Goal: Information Seeking & Learning: Learn about a topic

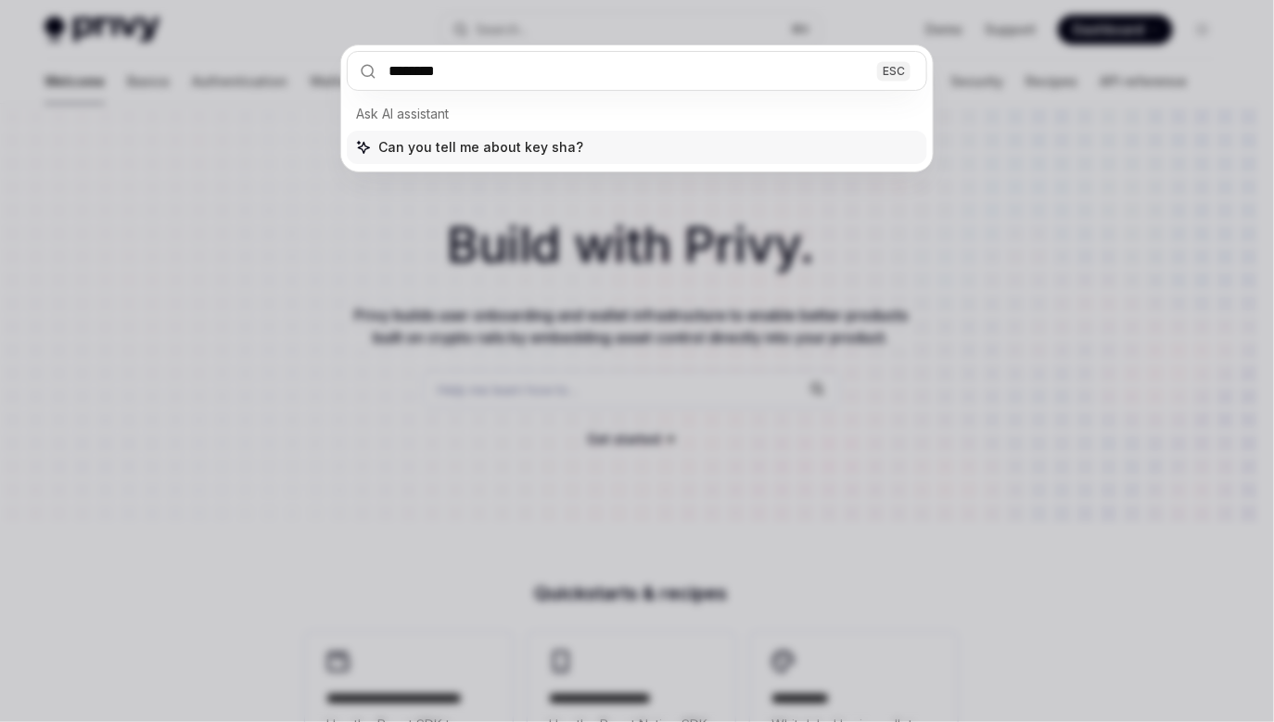
type input "*********"
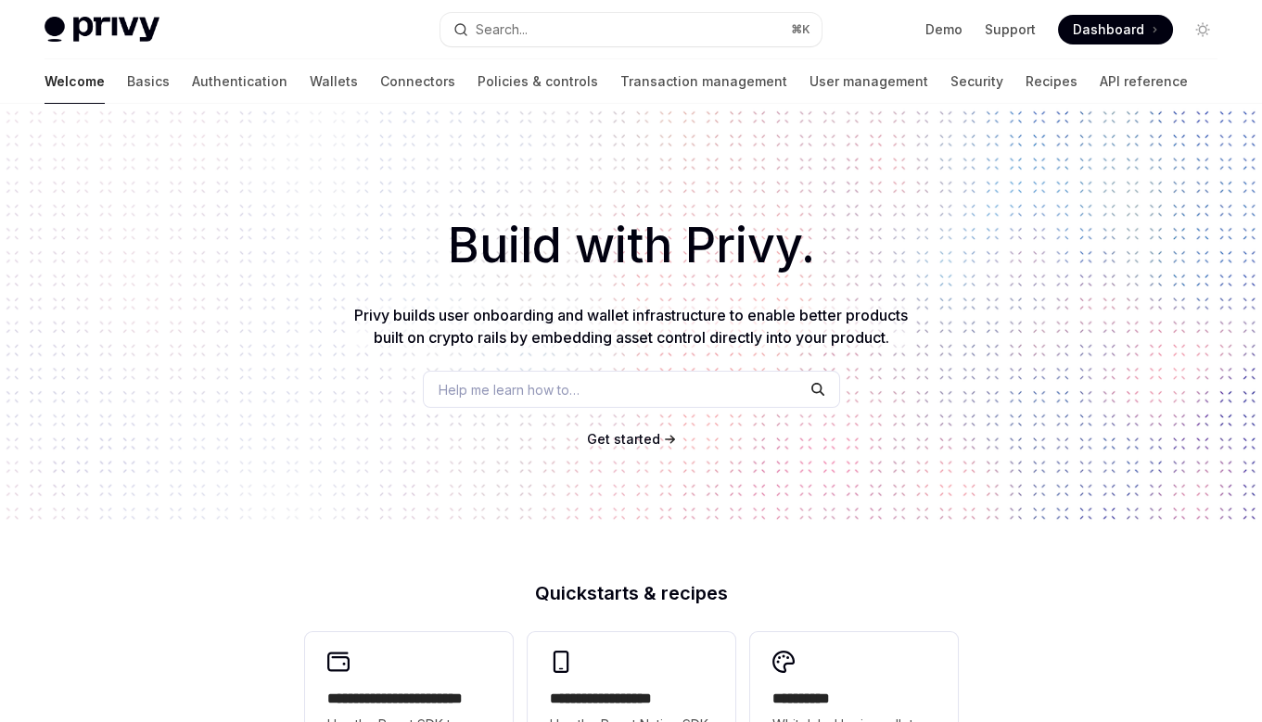
type textarea "*"
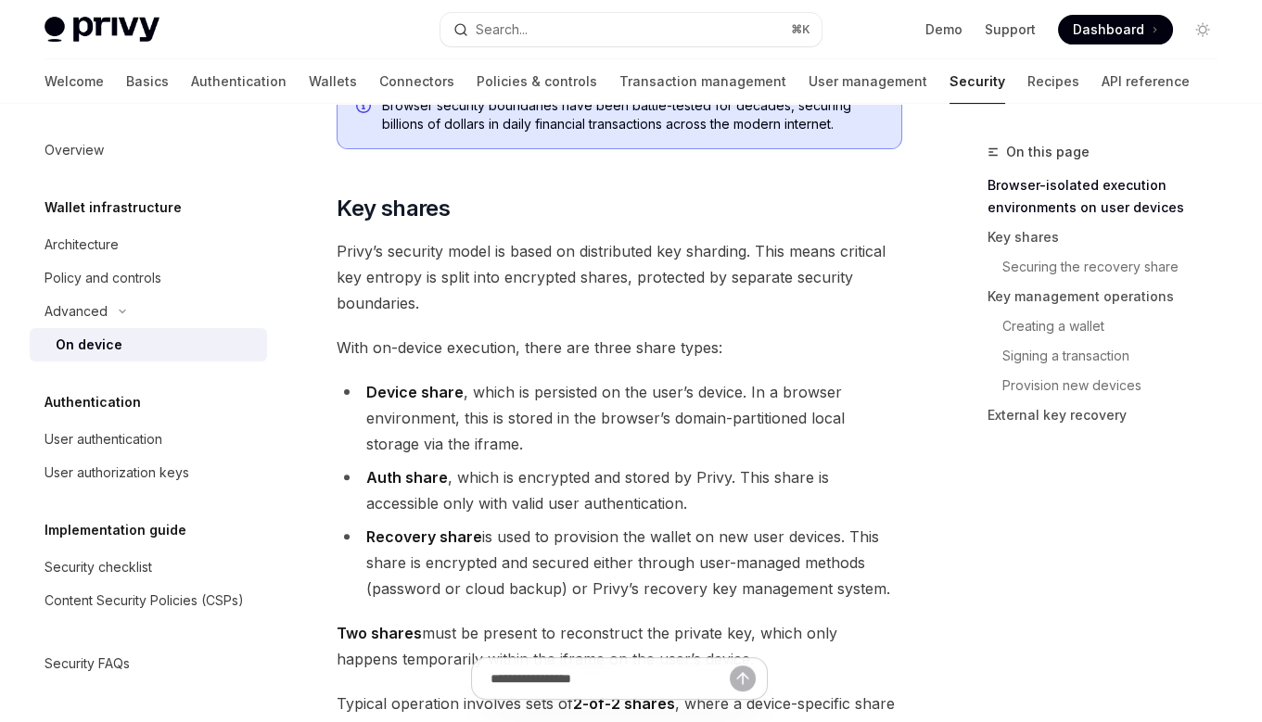
scroll to position [1256, 0]
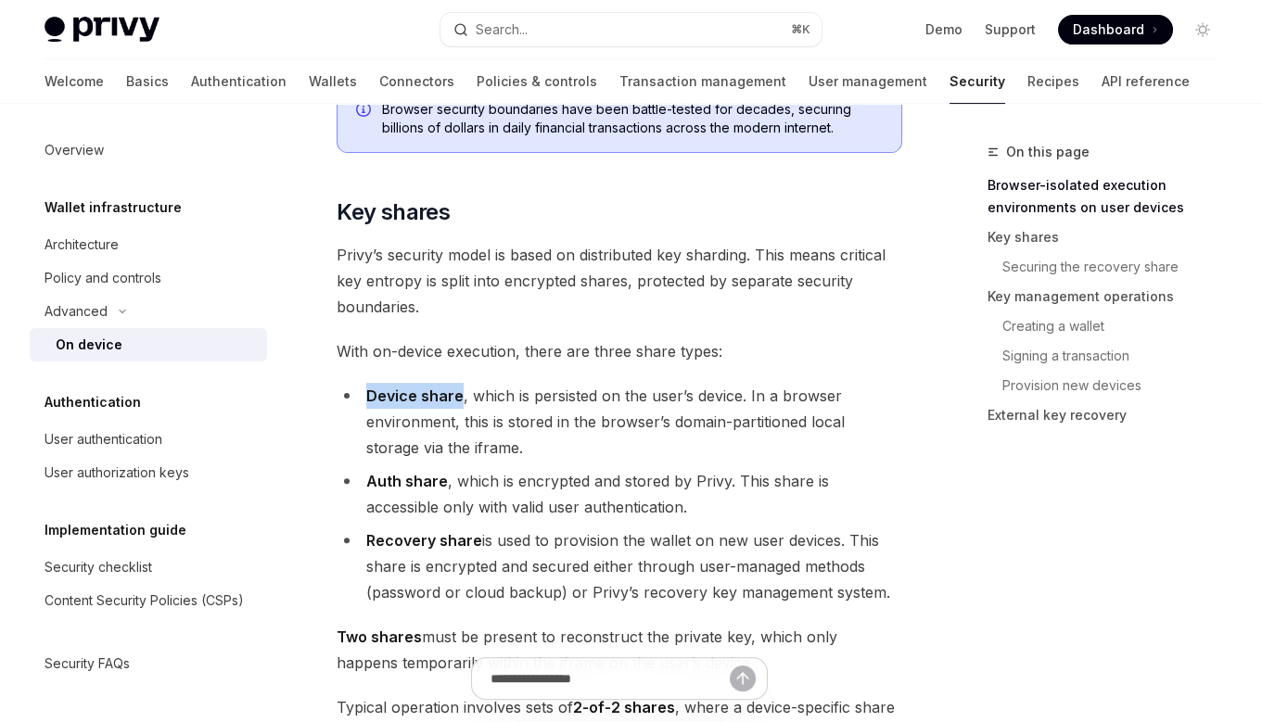
drag, startPoint x: 366, startPoint y: 370, endPoint x: 456, endPoint y: 370, distance: 89.9
click at [456, 387] on strong "Device share" at bounding box center [414, 396] width 97 height 19
copy strong "Device share"
click at [517, 383] on li "Device share , which is persisted on the user’s device. In a browser environmen…" at bounding box center [620, 422] width 566 height 78
click at [516, 383] on li "Device share , which is persisted on the user’s device. In a browser environmen…" at bounding box center [620, 422] width 566 height 78
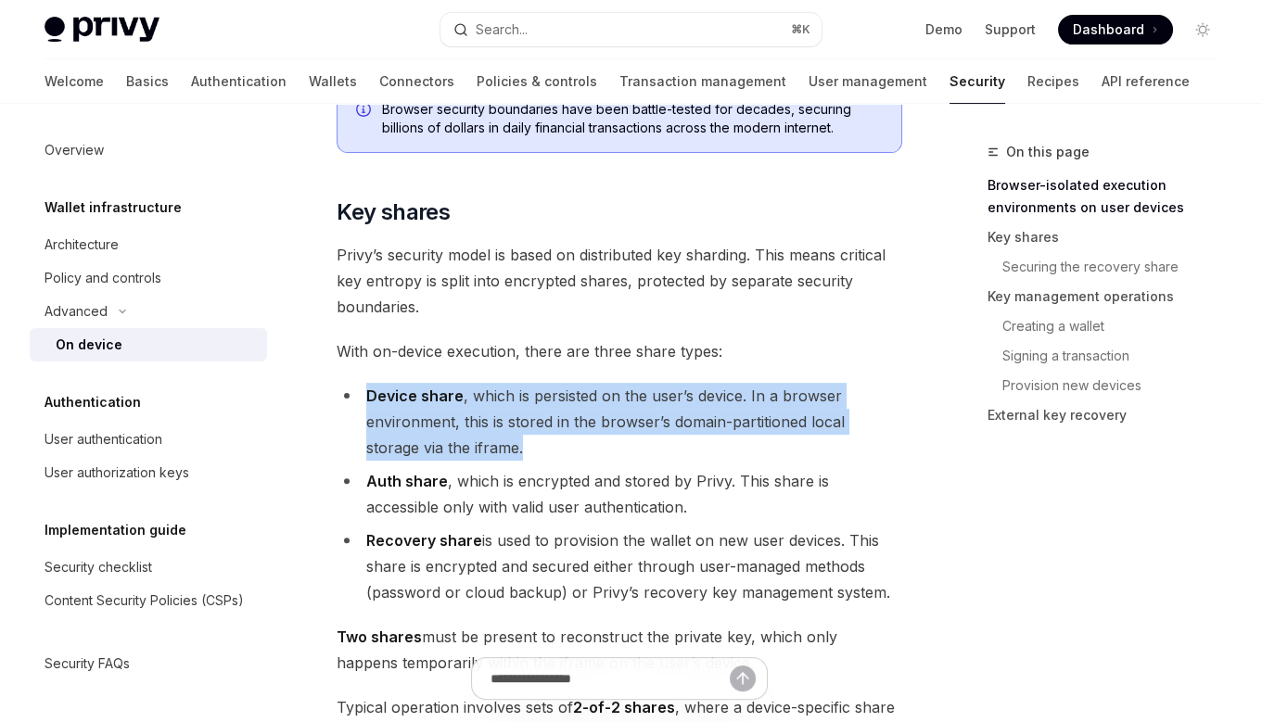
click at [516, 383] on li "Device share , which is persisted on the user’s device. In a browser environmen…" at bounding box center [620, 422] width 566 height 78
click at [518, 383] on li "Device share , which is persisted on the user’s device. In a browser environmen…" at bounding box center [620, 422] width 566 height 78
click at [506, 335] on div at bounding box center [506, 335] width 0 height 0
